Goal: Task Accomplishment & Management: Complete application form

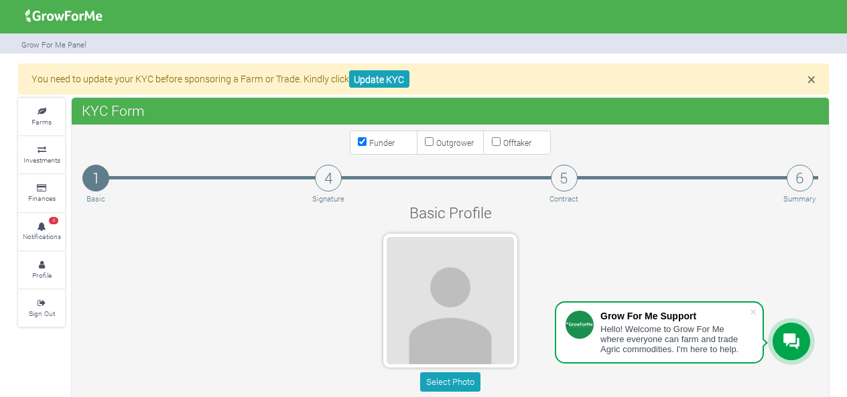
click at [268, 235] on div "Select Photo" at bounding box center [450, 315] width 756 height 163
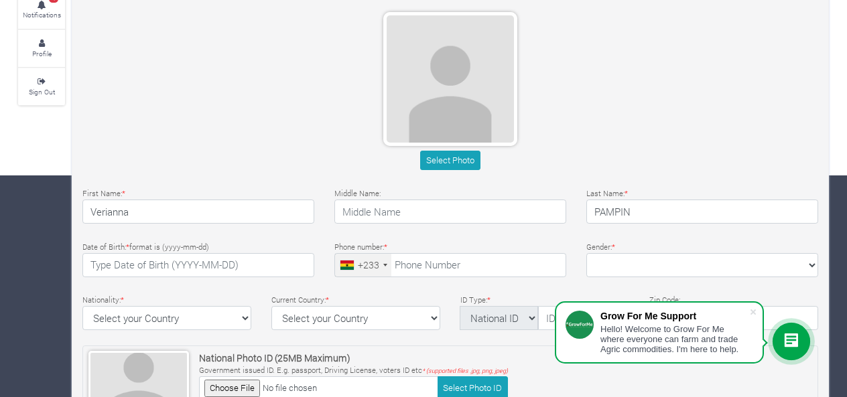
scroll to position [201, 0]
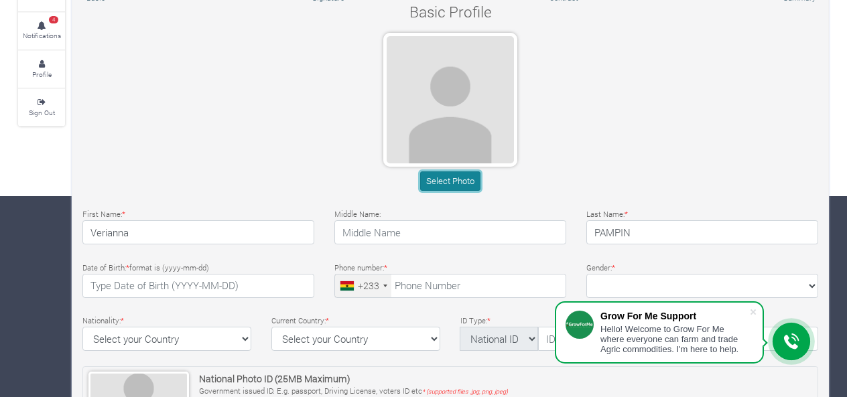
click at [438, 175] on button "Select Photo" at bounding box center [450, 181] width 60 height 19
click at [546, 129] on div "Select Photo" at bounding box center [450, 114] width 756 height 163
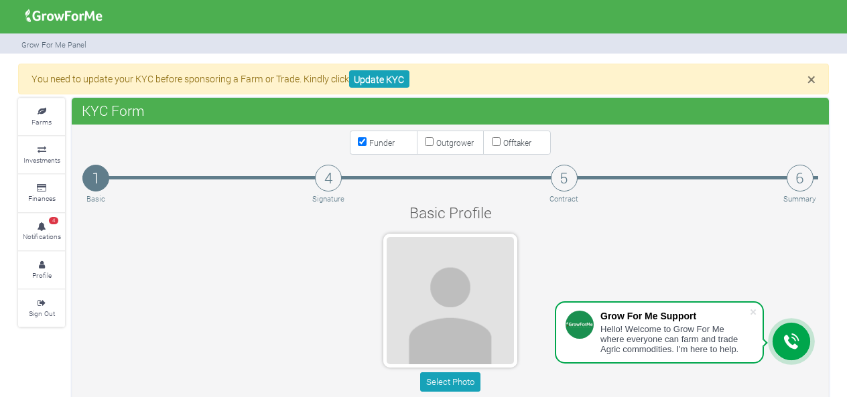
drag, startPoint x: 85, startPoint y: 111, endPoint x: 157, endPoint y: 113, distance: 72.4
click at [157, 111] on div "KYC Form" at bounding box center [450, 111] width 757 height 27
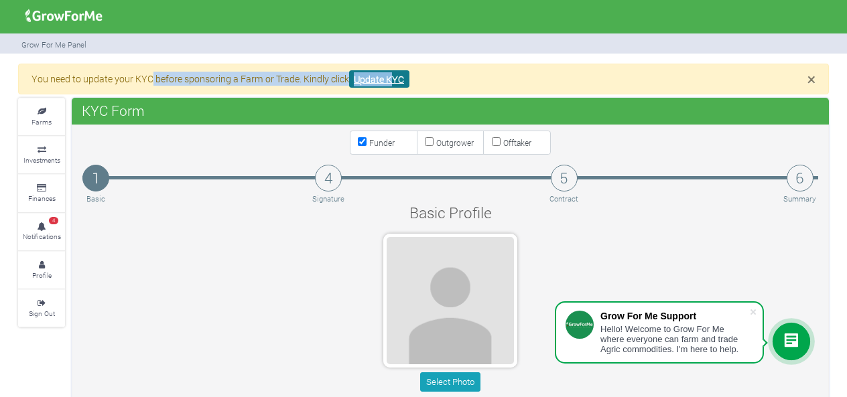
drag, startPoint x: 149, startPoint y: 78, endPoint x: 393, endPoint y: 82, distance: 243.9
click at [393, 82] on p "You need to update your KYC before sponsoring a Farm or Trade. Kindly click Upd…" at bounding box center [423, 79] width 784 height 14
click at [393, 82] on link "Update KYC" at bounding box center [379, 79] width 60 height 18
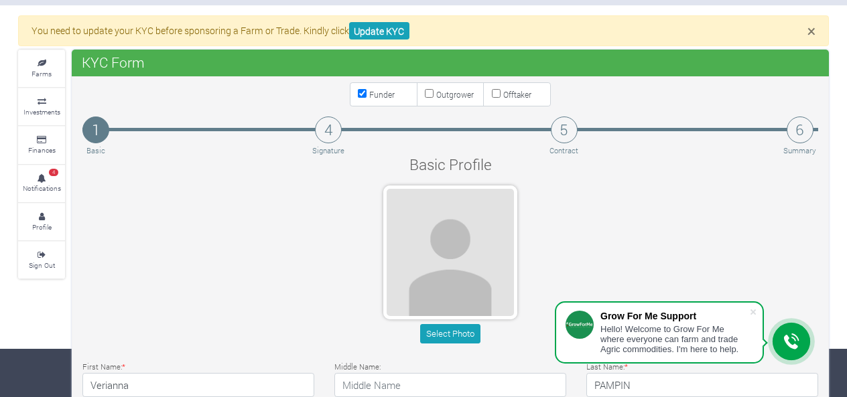
scroll to position [67, 0]
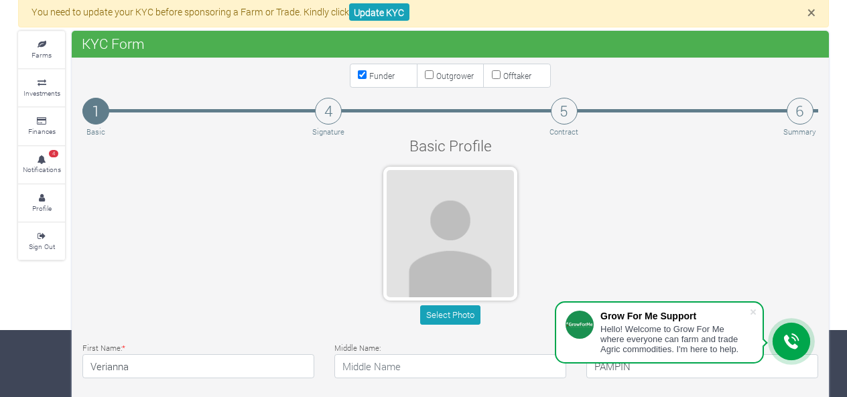
click at [703, 257] on div "Select Photo" at bounding box center [450, 248] width 756 height 163
click at [243, 265] on div "Select Photo" at bounding box center [450, 248] width 756 height 163
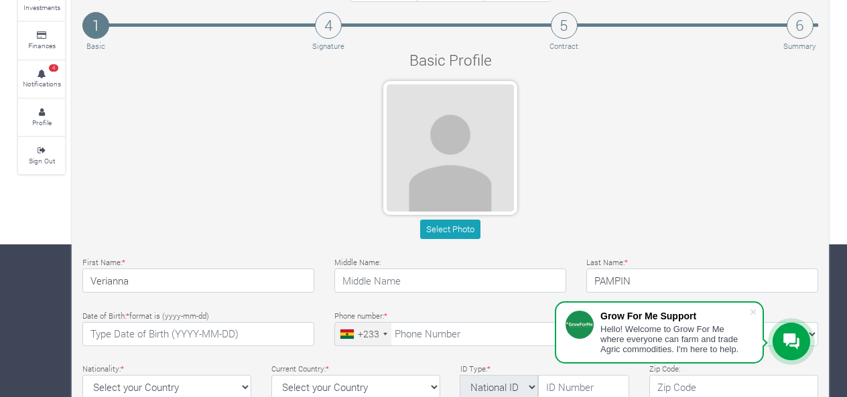
scroll to position [201, 0]
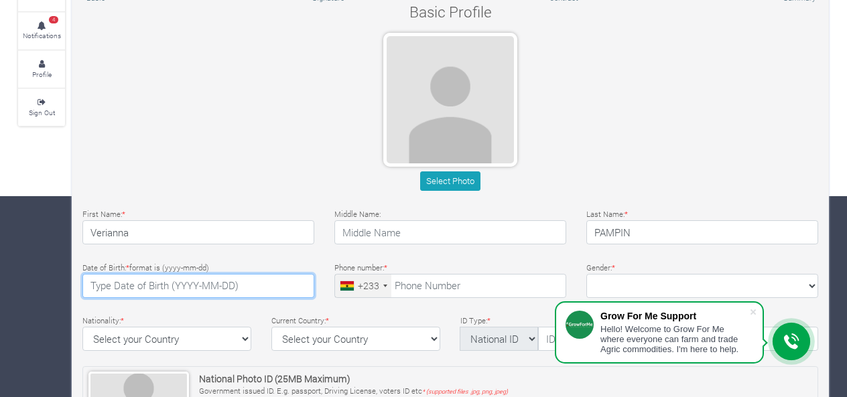
click at [216, 281] on input "text" at bounding box center [198, 286] width 232 height 24
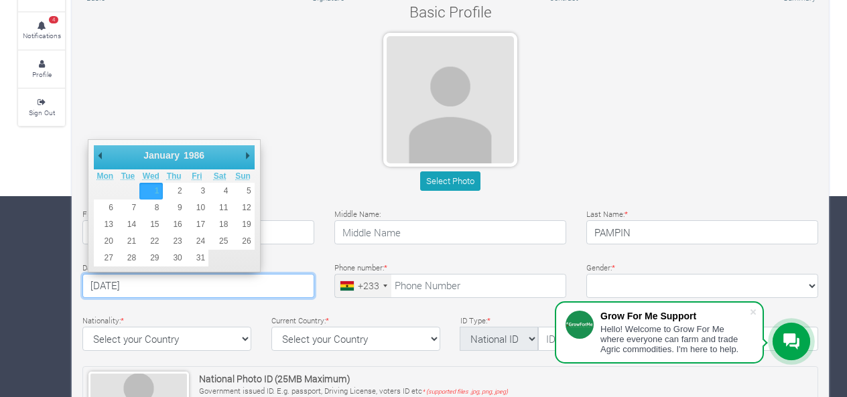
drag, startPoint x: 116, startPoint y: 282, endPoint x: 126, endPoint y: 278, distance: 10.8
click at [126, 278] on input "1986-01-01" at bounding box center [198, 286] width 232 height 24
drag, startPoint x: 131, startPoint y: 279, endPoint x: 145, endPoint y: 283, distance: 14.5
click at [145, 283] on input "1986-12-01" at bounding box center [198, 286] width 232 height 24
type input "1986-12-11"
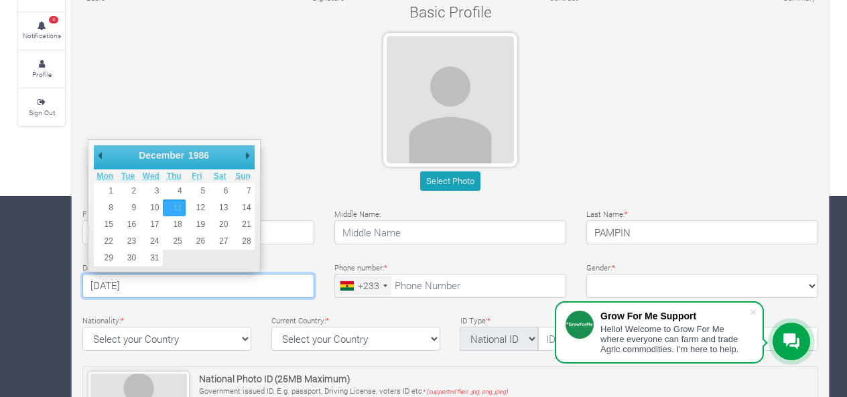
click at [447, 286] on input "tel" at bounding box center [450, 286] width 232 height 24
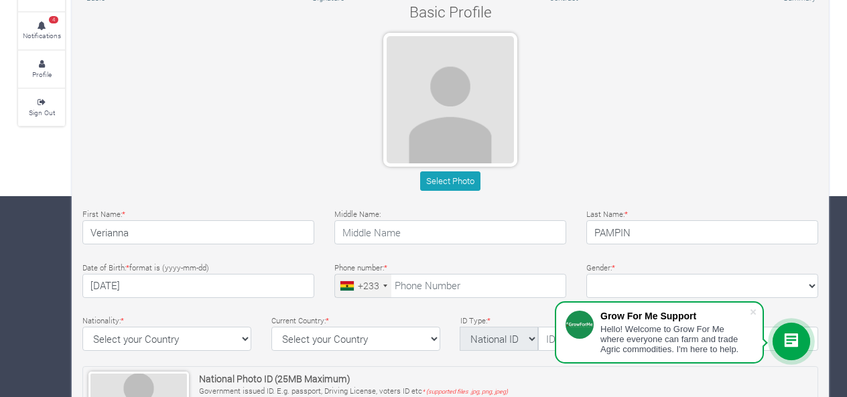
click at [385, 285] on div at bounding box center [385, 286] width 4 height 3
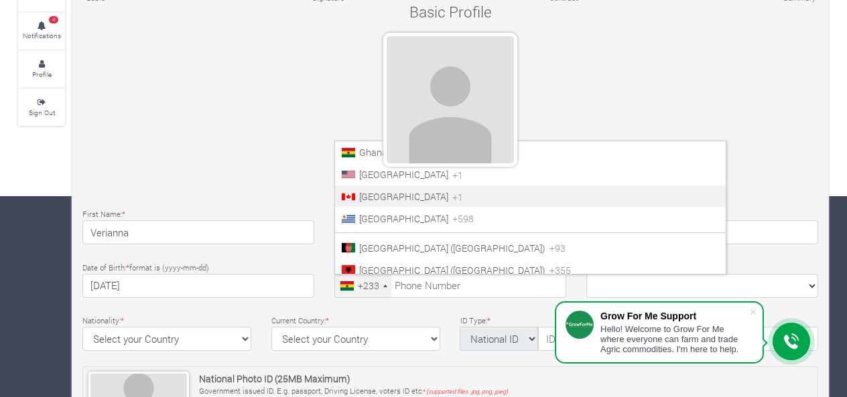
click at [379, 194] on span "Canada" at bounding box center [403, 196] width 89 height 13
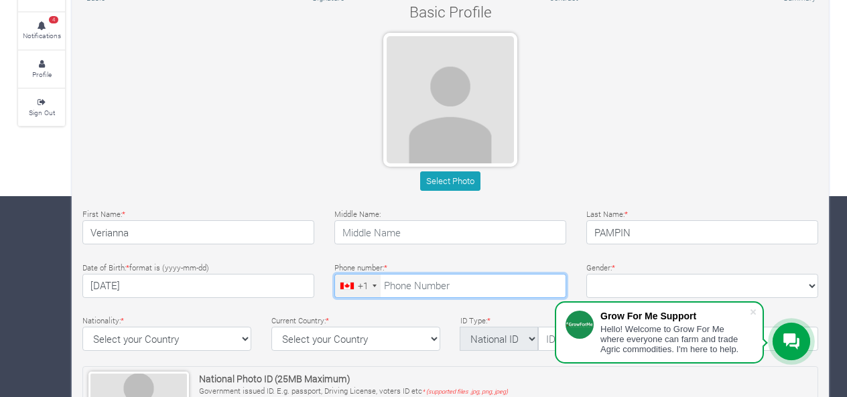
click at [411, 289] on input "tel" at bounding box center [450, 286] width 232 height 24
type input "514-963-4637"
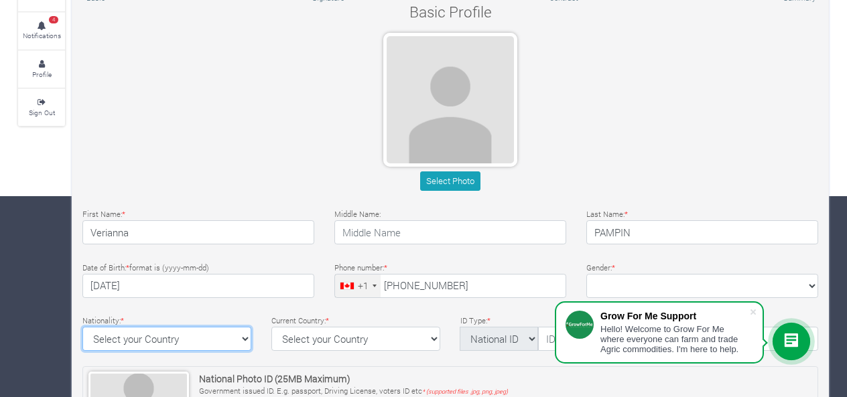
select select "Canada"
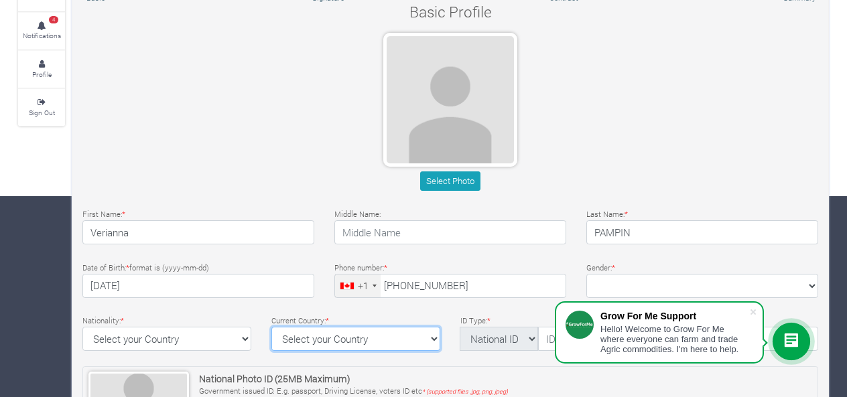
select select "Canada"
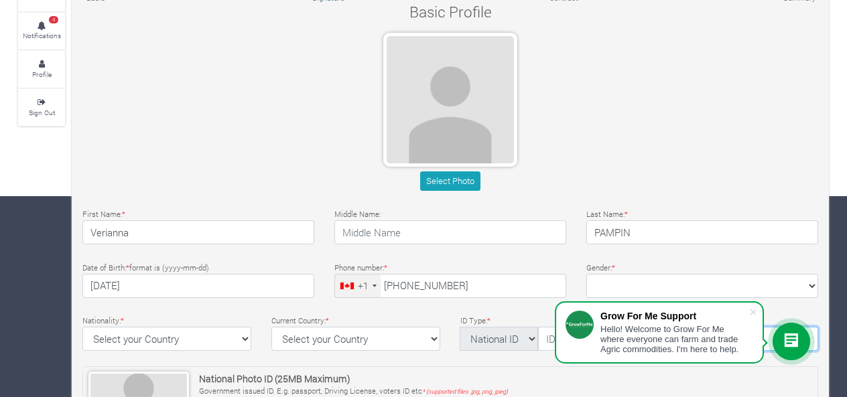
type input "J4J 2C1"
type textarea "105 rue Diane"
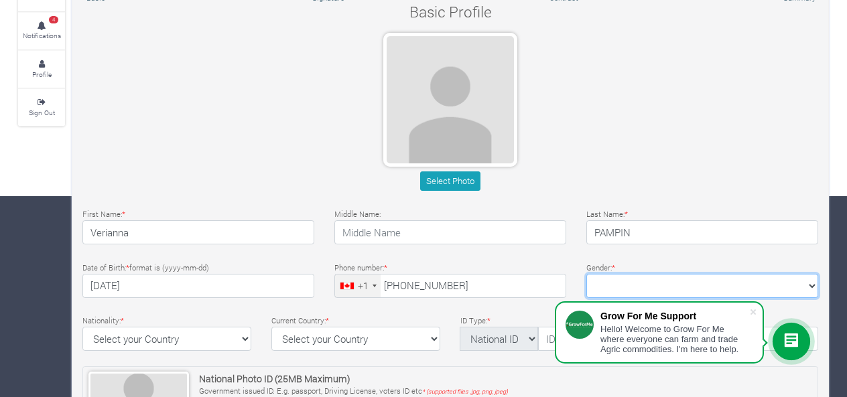
click at [663, 274] on select "Female Male" at bounding box center [702, 286] width 232 height 24
click at [645, 279] on select "Female Male" at bounding box center [702, 286] width 232 height 24
click at [644, 283] on select "Female Male" at bounding box center [702, 286] width 232 height 24
select select "Female"
click at [586, 274] on select "Female Male" at bounding box center [702, 286] width 232 height 24
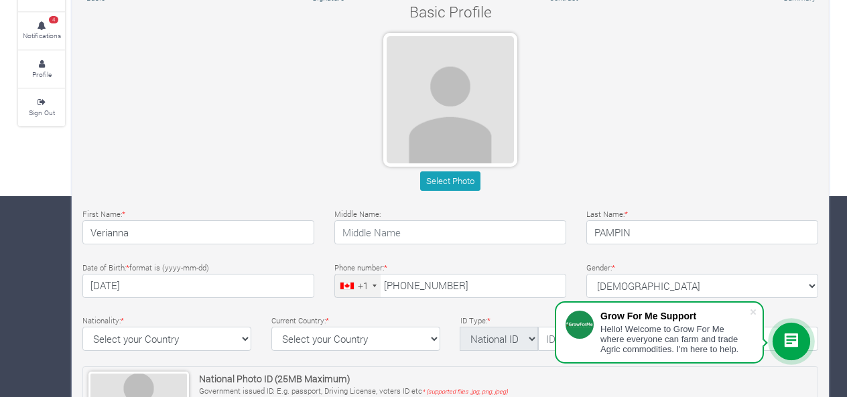
click at [515, 306] on div "Basic Profile Select Photo First Name: * Verianna Middle Name: * *" at bounding box center [450, 312] width 756 height 622
click at [517, 334] on select "National ID Ghana ID Passport Drivers" at bounding box center [499, 339] width 78 height 24
select select "Drivers"
click at [460, 327] on select "National ID Ghana ID Passport Drivers" at bounding box center [499, 339] width 78 height 24
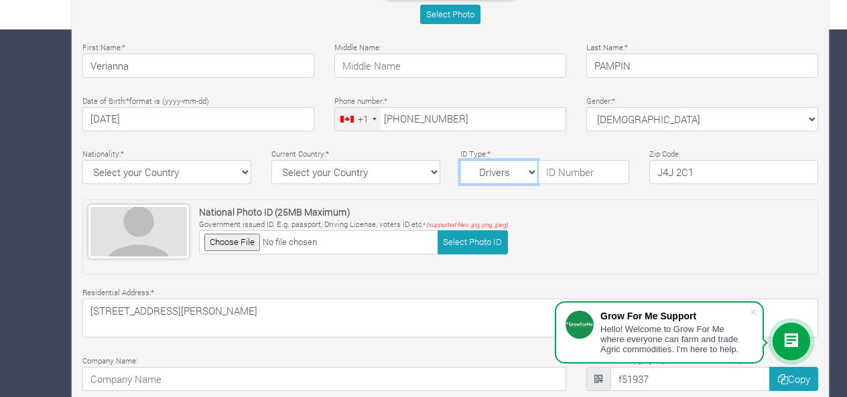
scroll to position [371, 0]
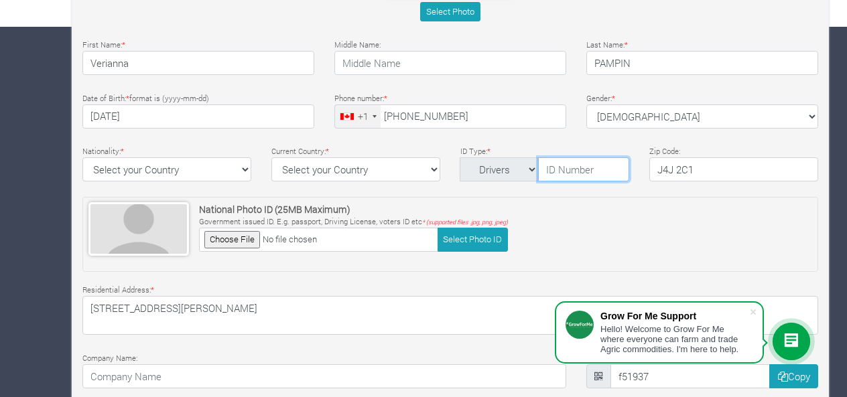
click at [561, 168] on input "text" at bounding box center [583, 169] width 91 height 24
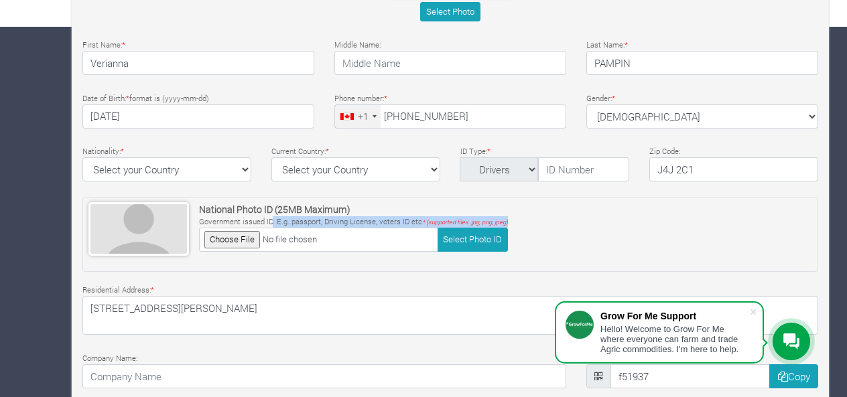
drag, startPoint x: 279, startPoint y: 222, endPoint x: 512, endPoint y: 221, distance: 233.2
click at [512, 221] on div "National Photo ID (25MB Maximum) Government issued ID. E.g. passport, Driving L…" at bounding box center [450, 234] width 736 height 75
click at [261, 236] on input "file" at bounding box center [318, 239] width 239 height 23
type input "C:\fakepath\certificatnaissVP.jpg"
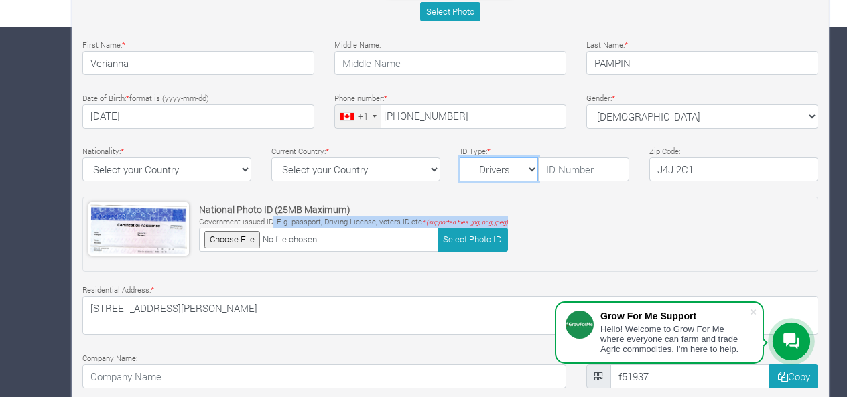
click at [519, 163] on select "National ID Ghana ID Passport Drivers" at bounding box center [499, 169] width 78 height 24
click at [460, 157] on select "National ID Ghana ID Passport Drivers" at bounding box center [499, 169] width 78 height 24
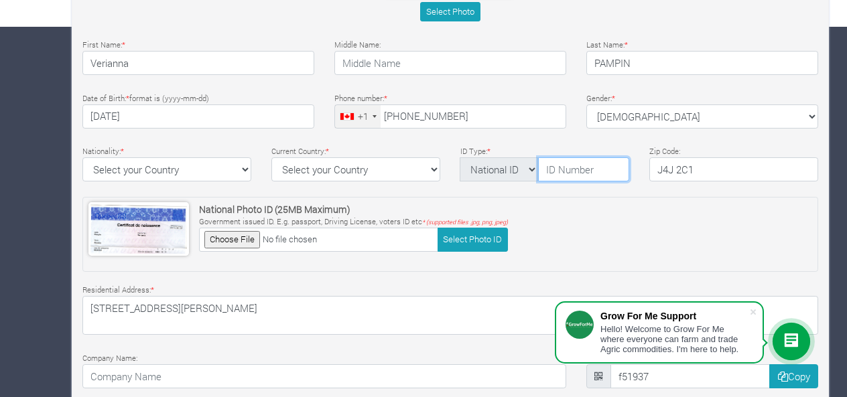
click at [572, 163] on input "text" at bounding box center [583, 169] width 91 height 24
click at [520, 165] on select "National ID Ghana ID Passport Drivers" at bounding box center [499, 169] width 78 height 24
select select "Drivers"
click at [460, 157] on select "National ID Ghana ID Passport Drivers" at bounding box center [499, 169] width 78 height 24
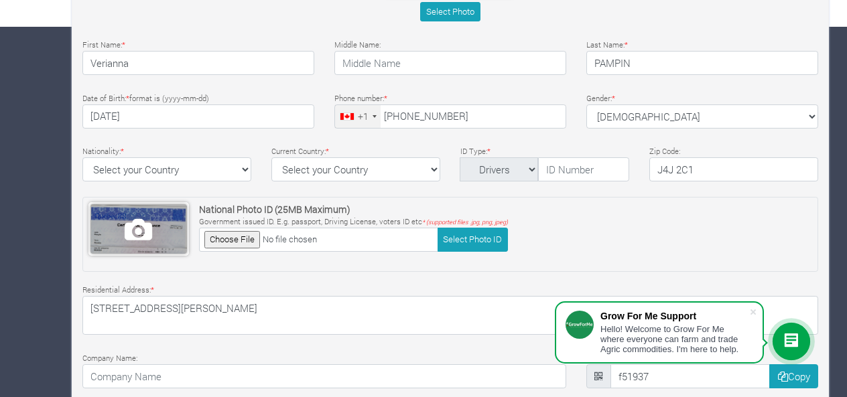
click at [139, 224] on span at bounding box center [138, 229] width 96 height 50
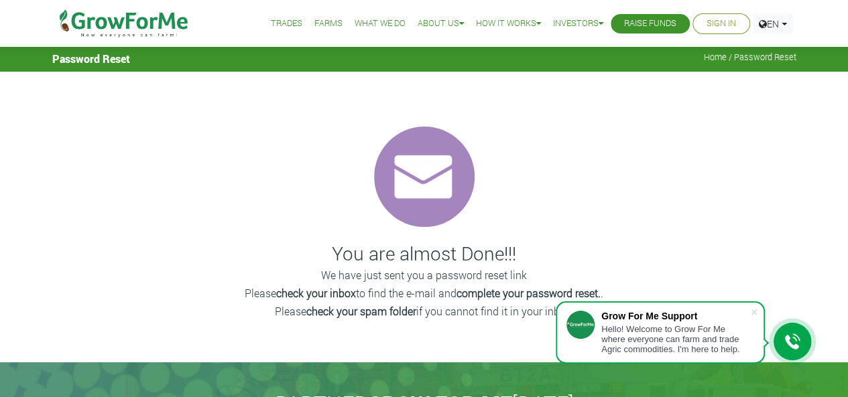
click at [251, 238] on div "You are almost Done!!! We have just sent you a password reset link Please check…" at bounding box center [423, 217] width 827 height 291
click at [119, 25] on img at bounding box center [124, 23] width 137 height 47
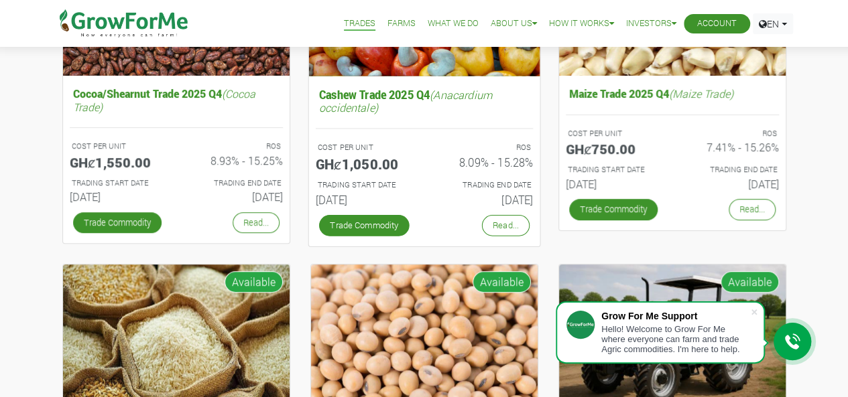
scroll to position [67, 0]
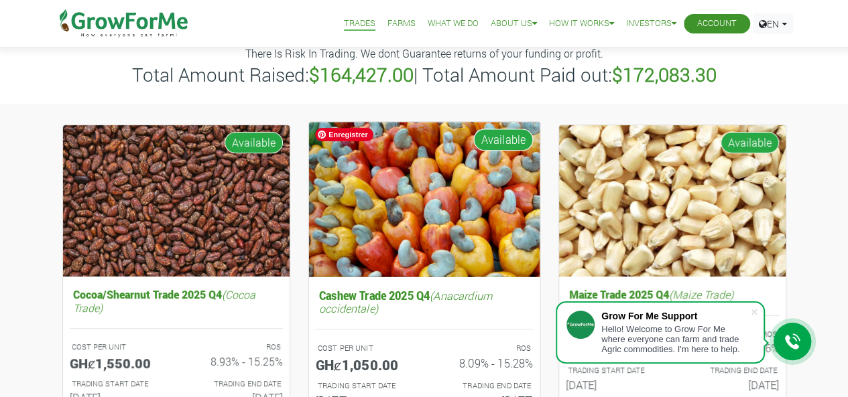
click at [379, 208] on img at bounding box center [423, 199] width 231 height 155
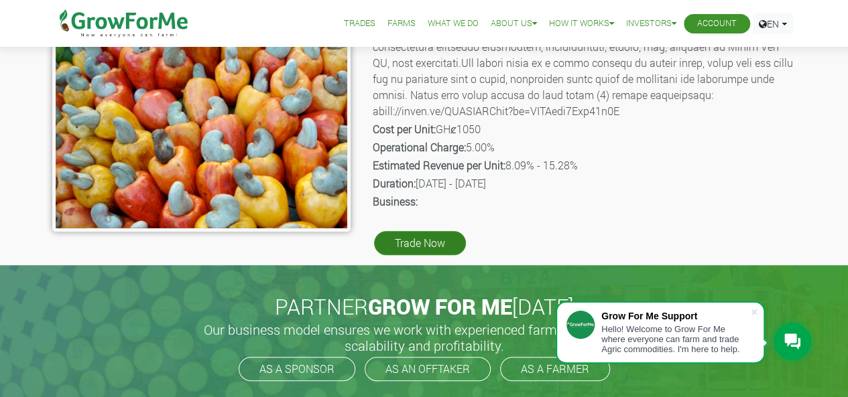
click at [419, 236] on link "Trade Now" at bounding box center [420, 243] width 92 height 24
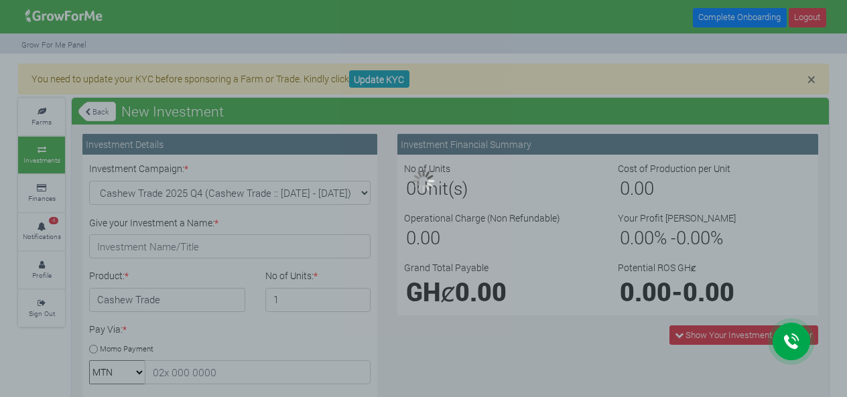
type input "1"
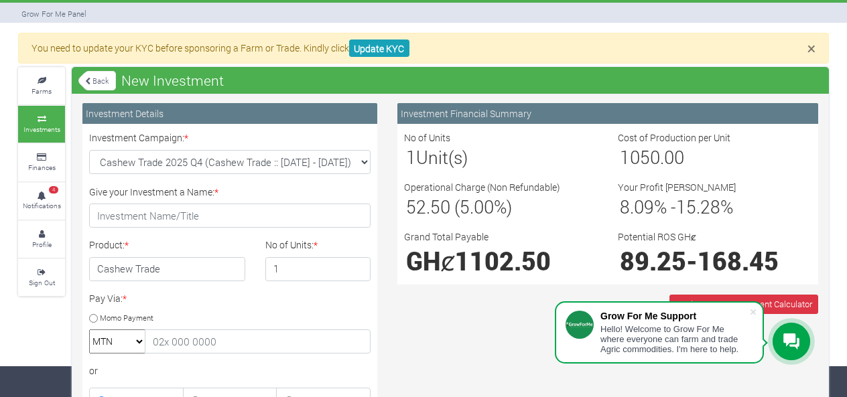
scroll to position [3, 0]
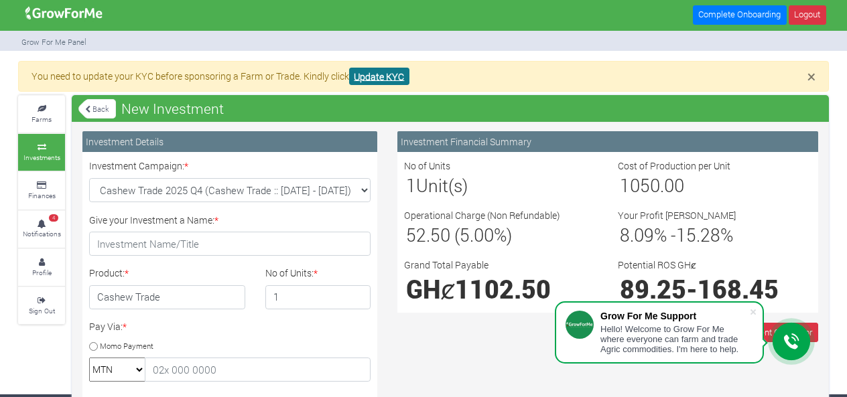
click at [395, 76] on link "Update KYC" at bounding box center [379, 77] width 60 height 18
